Goal: Find specific page/section: Find specific page/section

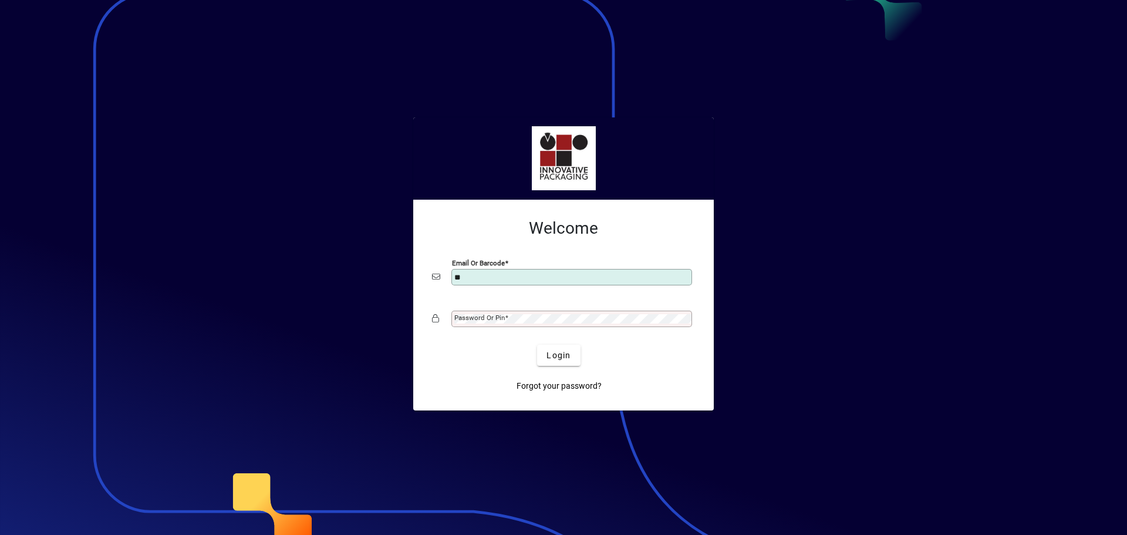
type input "**********"
click at [494, 318] on mat-label "Password or Pin" at bounding box center [479, 317] width 50 height 8
click at [555, 354] on span "Login" at bounding box center [558, 355] width 24 height 12
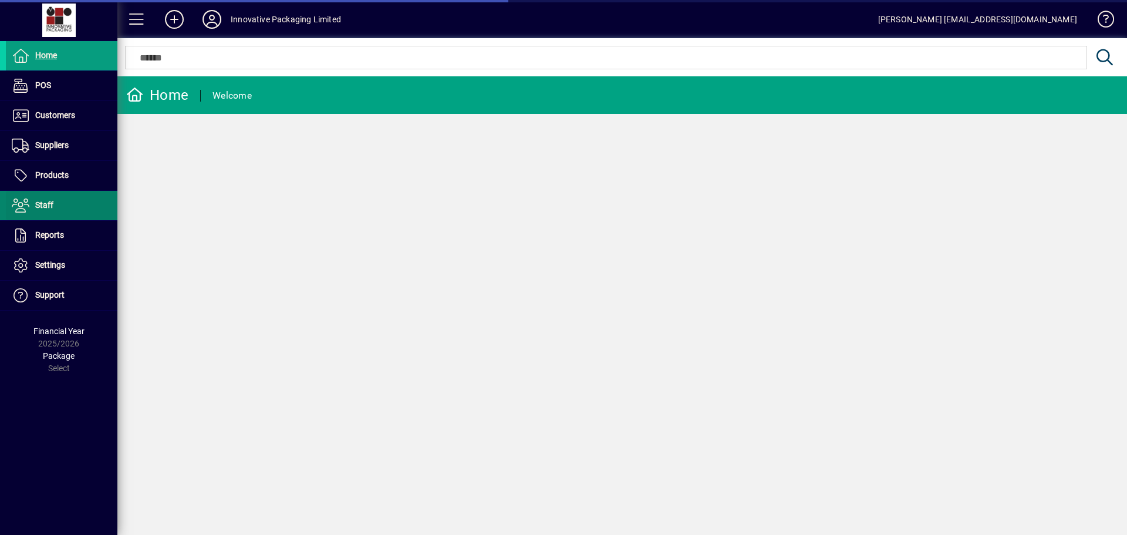
click at [52, 116] on span "Customers" at bounding box center [55, 114] width 40 height 9
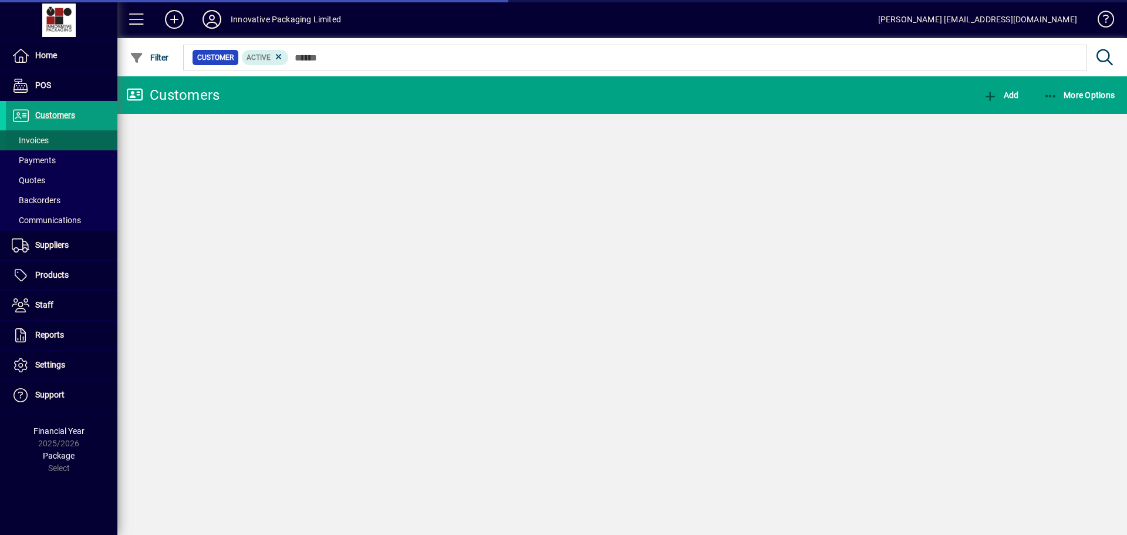
click at [38, 137] on span "Invoices" at bounding box center [30, 140] width 37 height 9
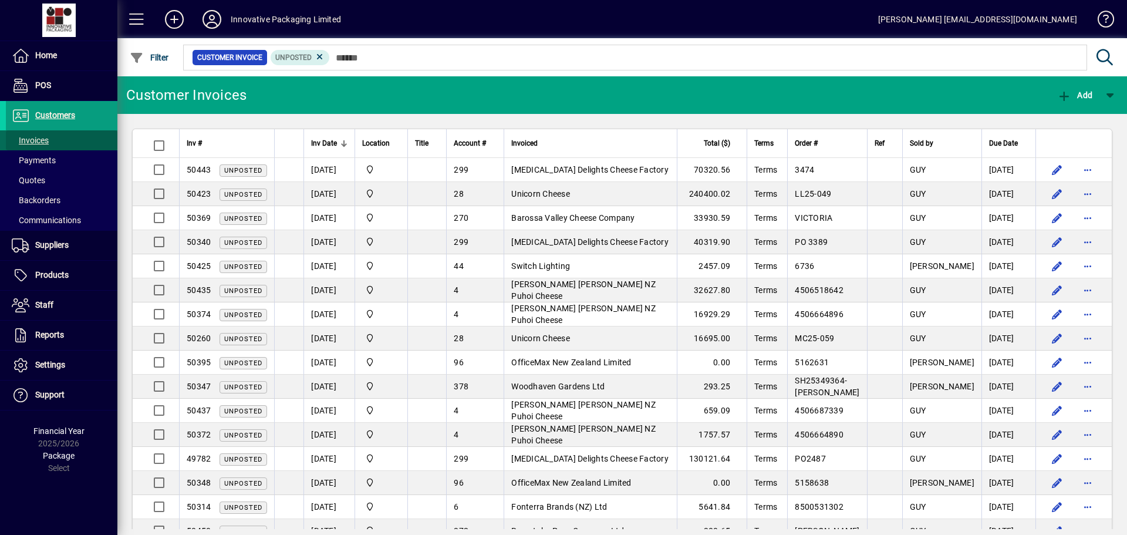
click at [38, 137] on span "Invoices" at bounding box center [30, 140] width 37 height 9
click at [343, 143] on div at bounding box center [343, 143] width 1 height 6
